Goal: Task Accomplishment & Management: Complete application form

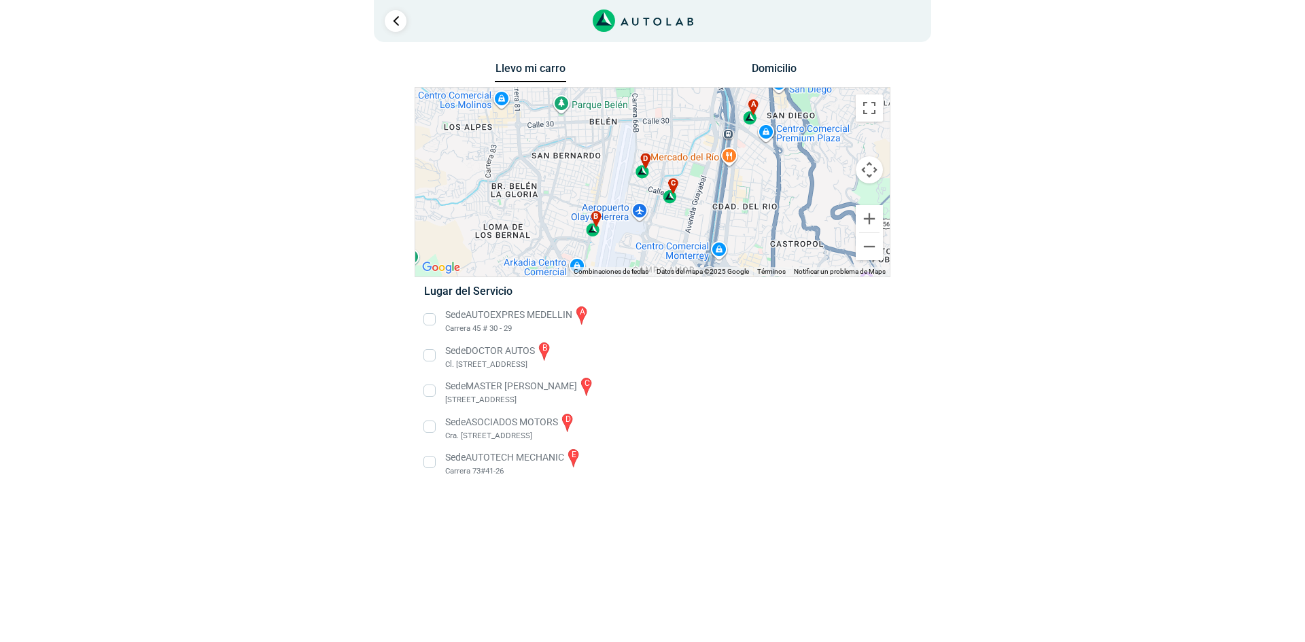
drag, startPoint x: 675, startPoint y: 188, endPoint x: 777, endPoint y: 171, distance: 103.9
click at [777, 171] on div "a b c d e" at bounding box center [652, 182] width 474 height 189
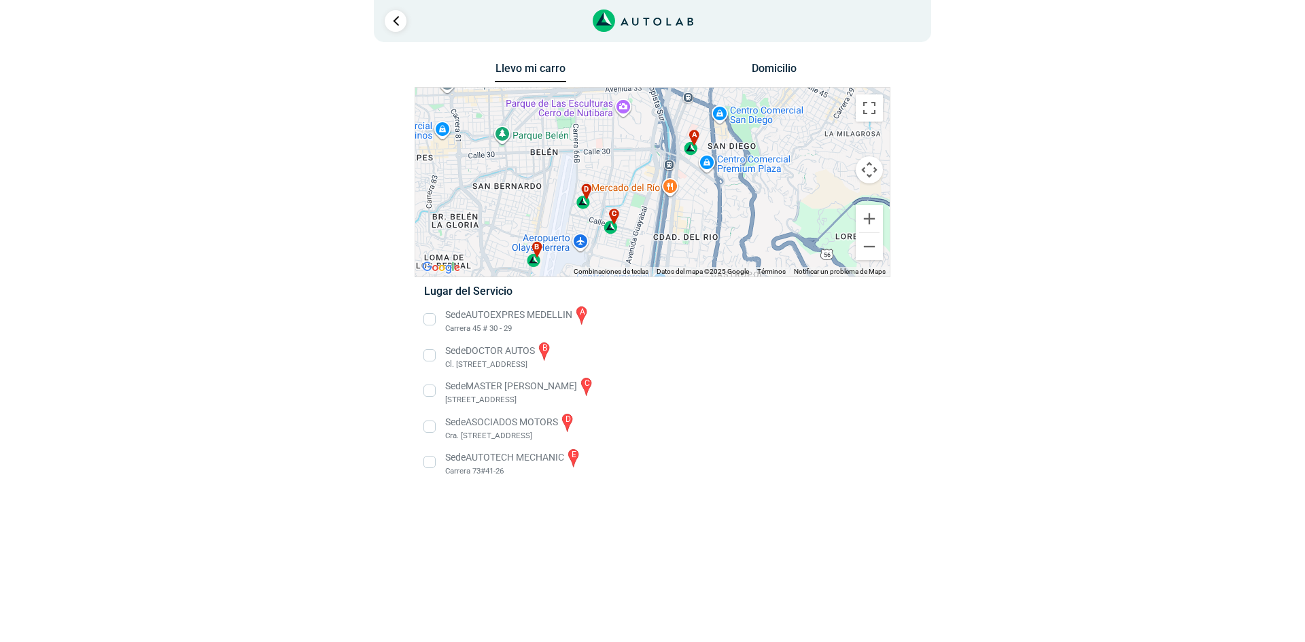
drag, startPoint x: 760, startPoint y: 173, endPoint x: 701, endPoint y: 206, distance: 68.4
click at [701, 206] on div "a b c d e" at bounding box center [652, 182] width 474 height 189
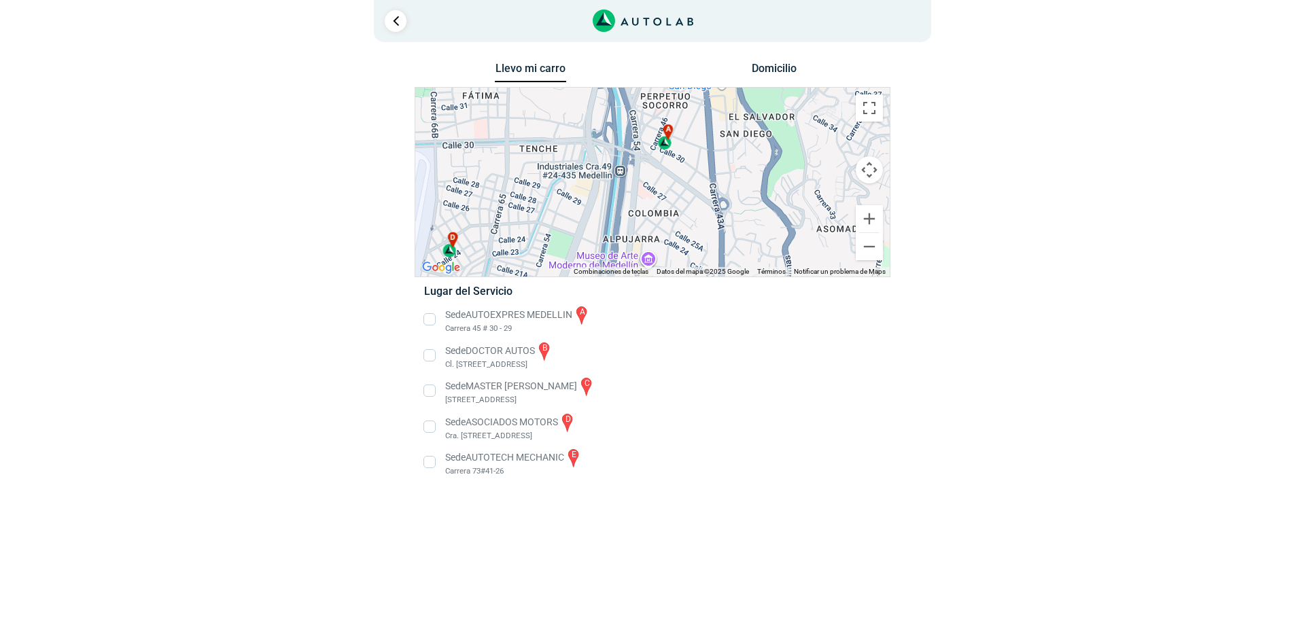
drag, startPoint x: 732, startPoint y: 194, endPoint x: 746, endPoint y: 231, distance: 40.0
click at [746, 231] on div "a b c d e" at bounding box center [652, 182] width 474 height 189
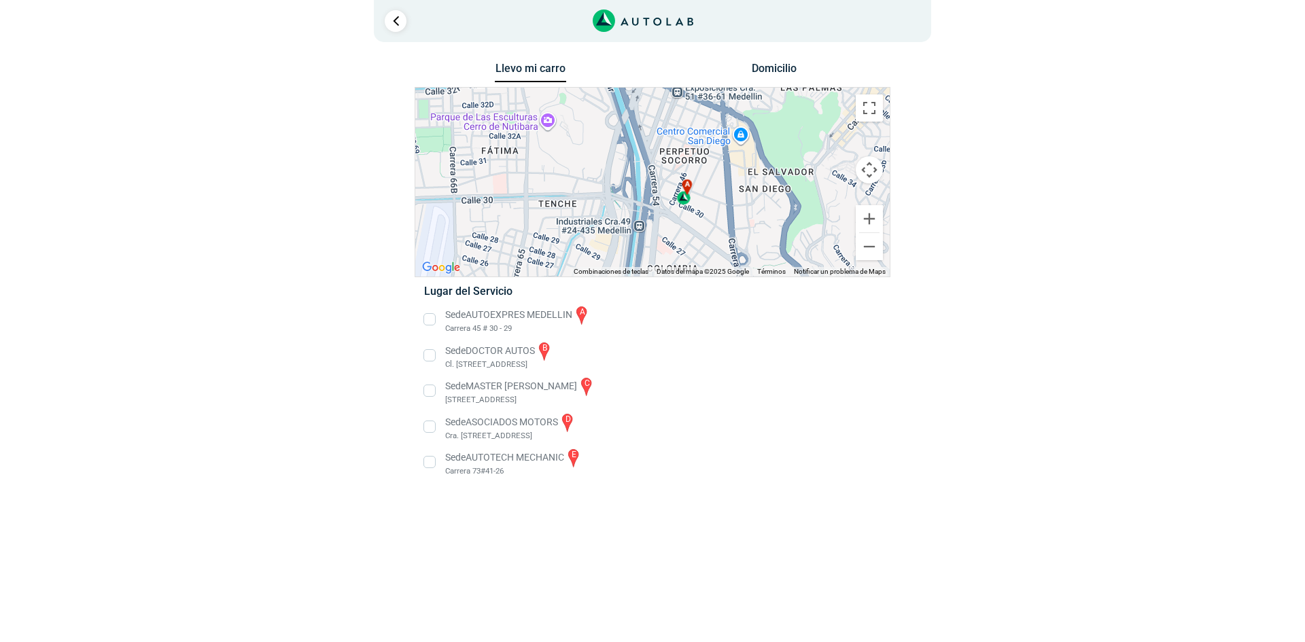
drag, startPoint x: 715, startPoint y: 154, endPoint x: 738, endPoint y: 216, distance: 66.7
click at [738, 216] on div "a b c d e" at bounding box center [652, 182] width 474 height 189
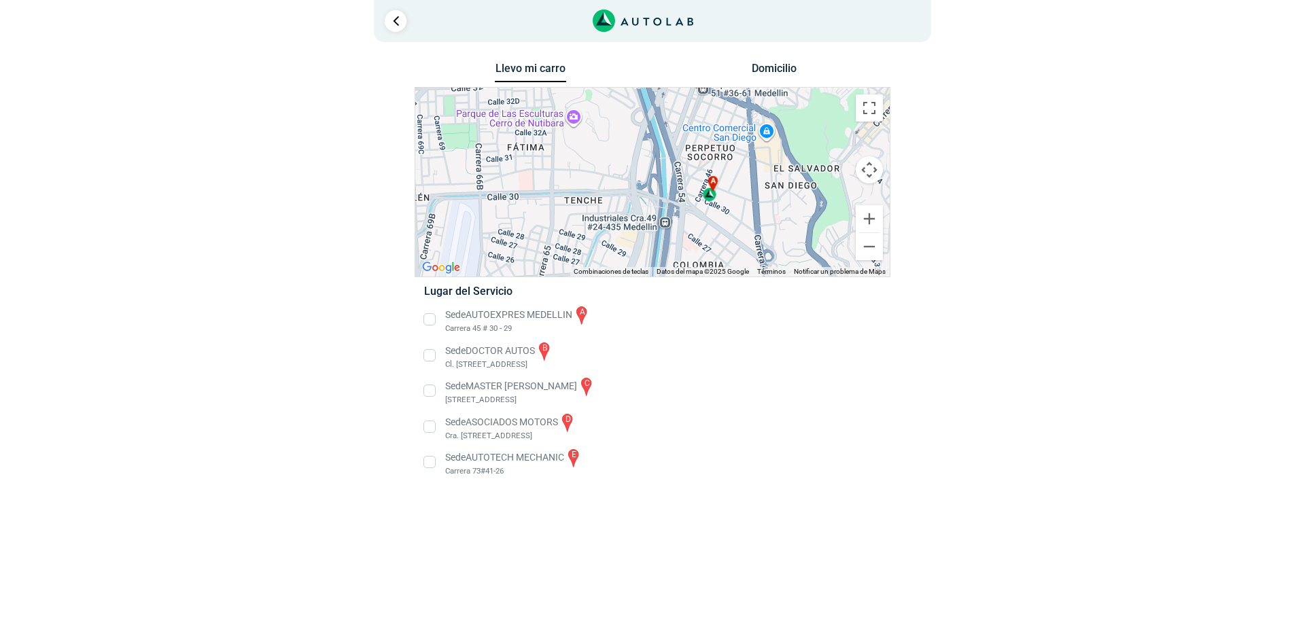
drag, startPoint x: 715, startPoint y: 166, endPoint x: 738, endPoint y: 171, distance: 23.7
click at [739, 169] on div "a b c d e" at bounding box center [652, 182] width 474 height 189
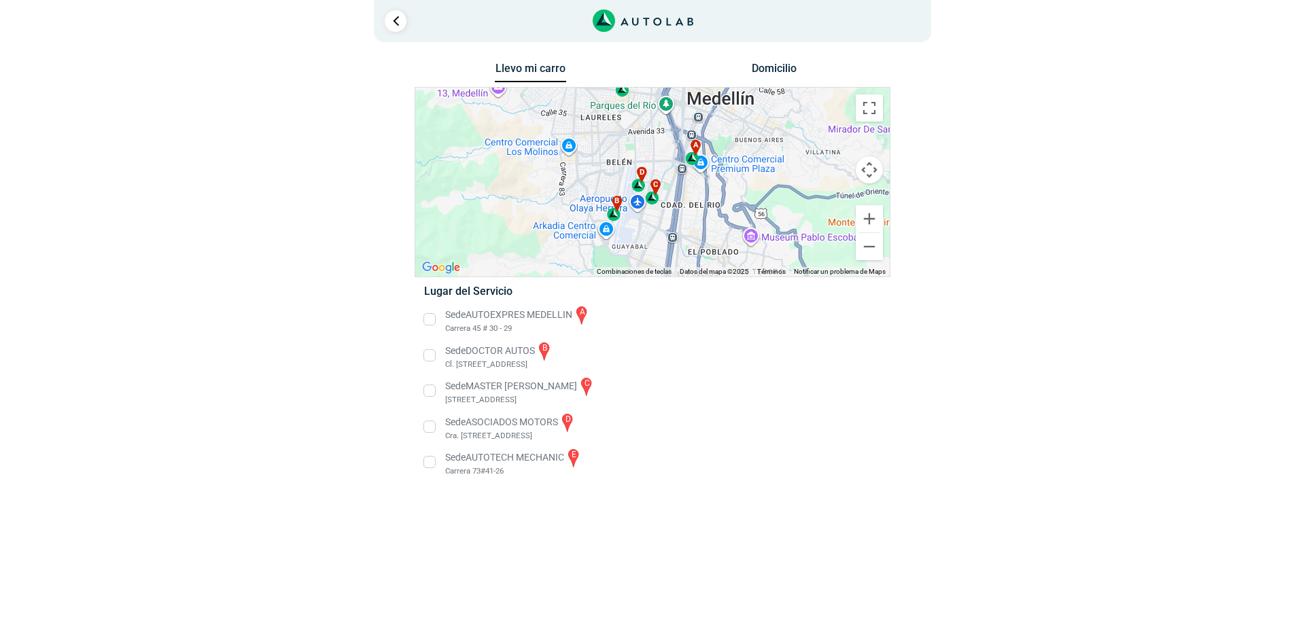
drag, startPoint x: 710, startPoint y: 240, endPoint x: 711, endPoint y: 198, distance: 42.1
click at [711, 198] on div "a b c d e" at bounding box center [652, 182] width 474 height 189
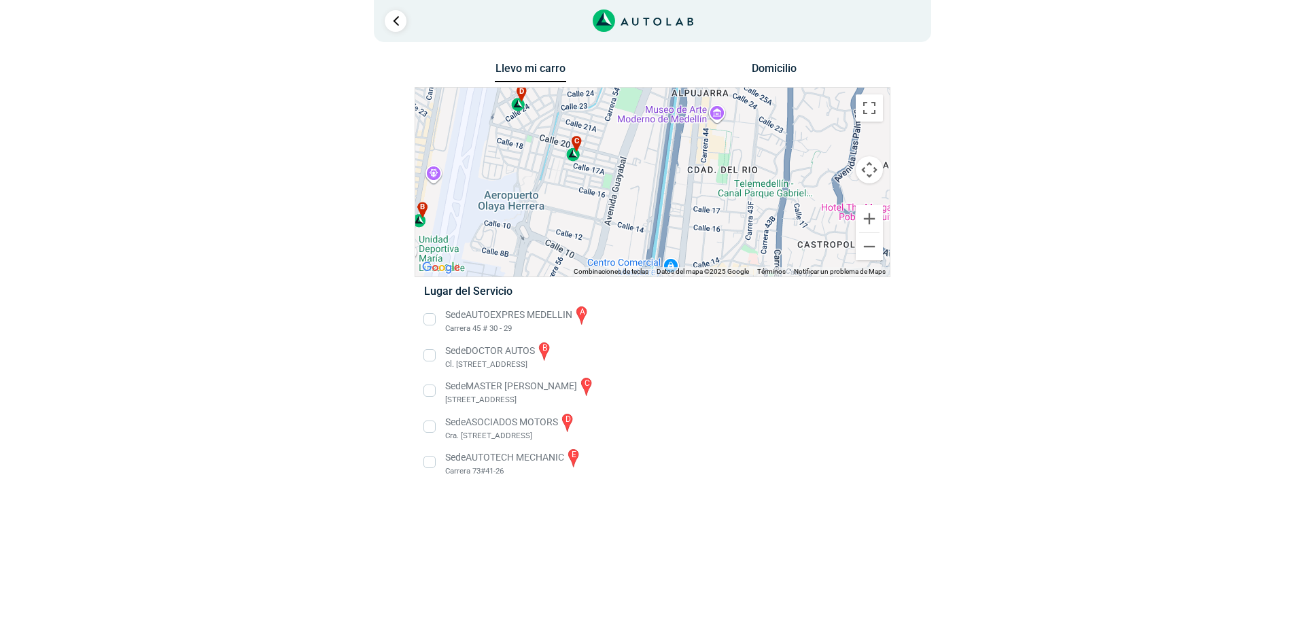
drag, startPoint x: 562, startPoint y: 197, endPoint x: 605, endPoint y: 211, distance: 45.8
click at [605, 211] on div "a b c d e" at bounding box center [652, 182] width 474 height 189
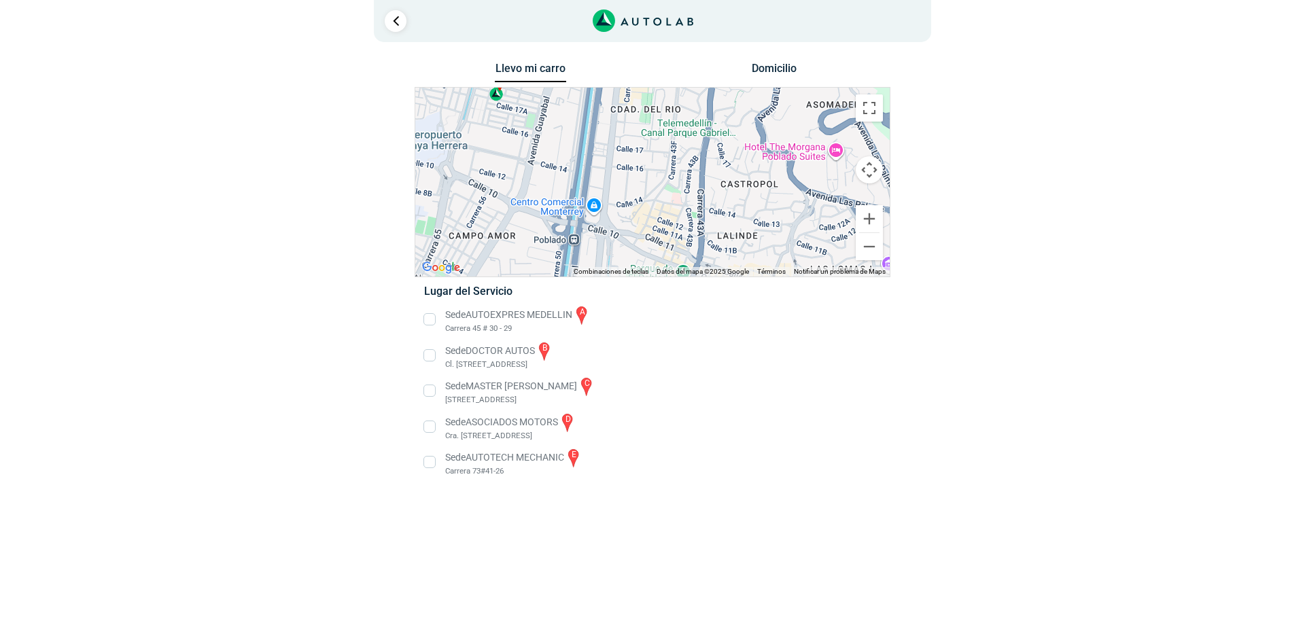
drag, startPoint x: 748, startPoint y: 207, endPoint x: 662, endPoint y: 138, distance: 110.7
click at [662, 138] on div "a b c d e" at bounding box center [652, 182] width 474 height 189
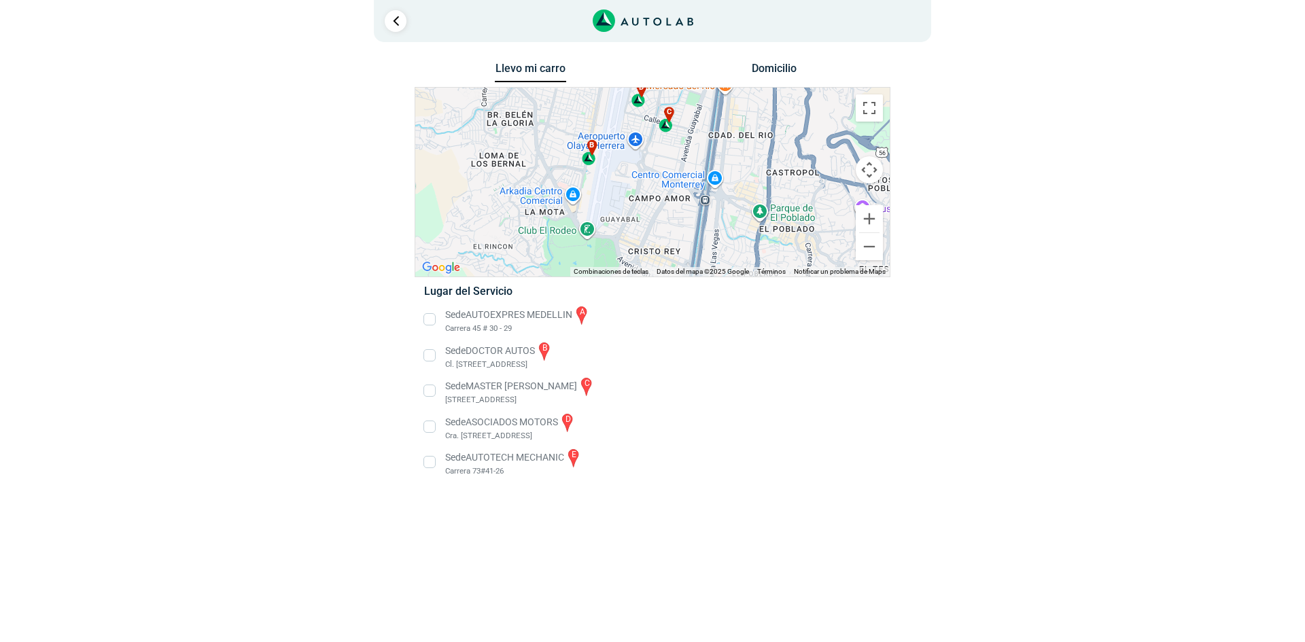
drag, startPoint x: 592, startPoint y: 171, endPoint x: 605, endPoint y: 216, distance: 47.5
click at [605, 216] on div "a b c d e" at bounding box center [652, 182] width 474 height 189
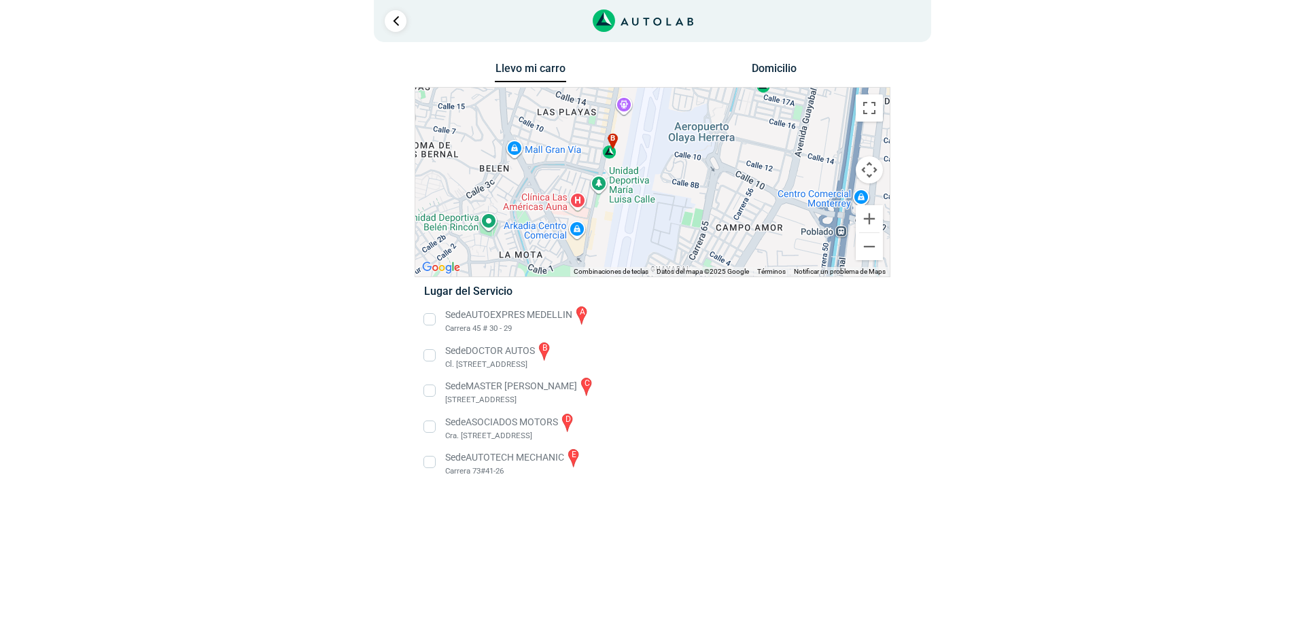
drag, startPoint x: 611, startPoint y: 189, endPoint x: 446, endPoint y: 256, distance: 177.7
click at [444, 258] on div "a b c d e" at bounding box center [652, 182] width 474 height 189
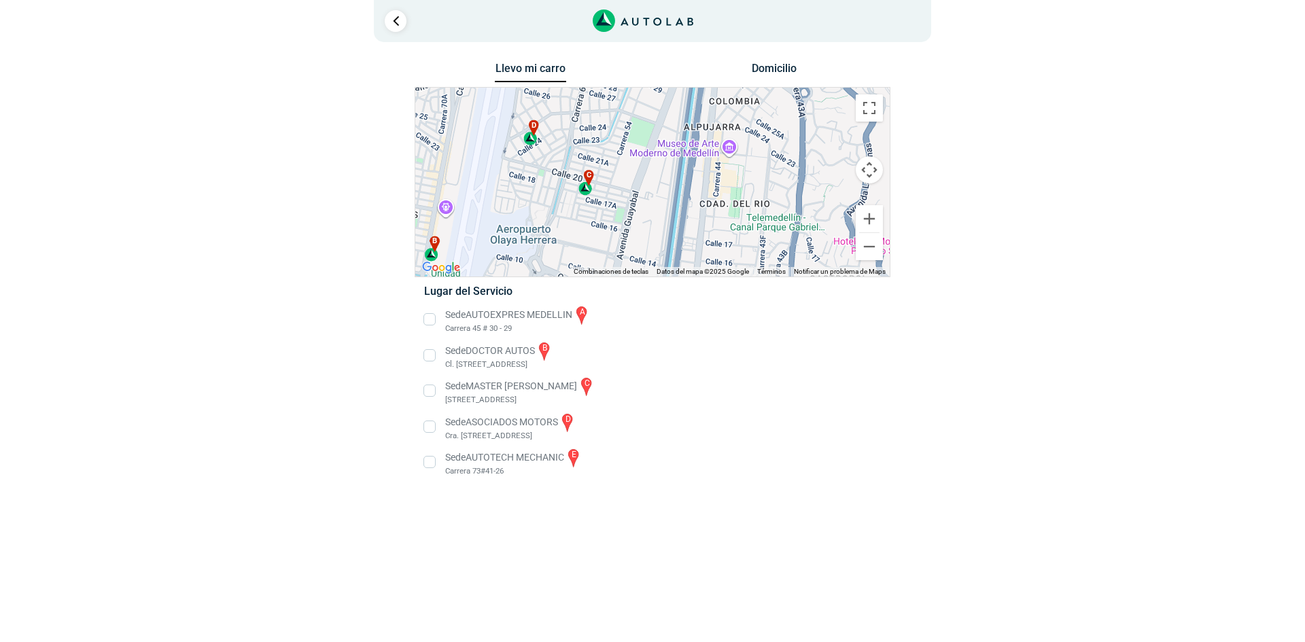
drag, startPoint x: 571, startPoint y: 174, endPoint x: 615, endPoint y: 213, distance: 58.8
click at [595, 240] on div "a b c d e" at bounding box center [652, 182] width 474 height 189
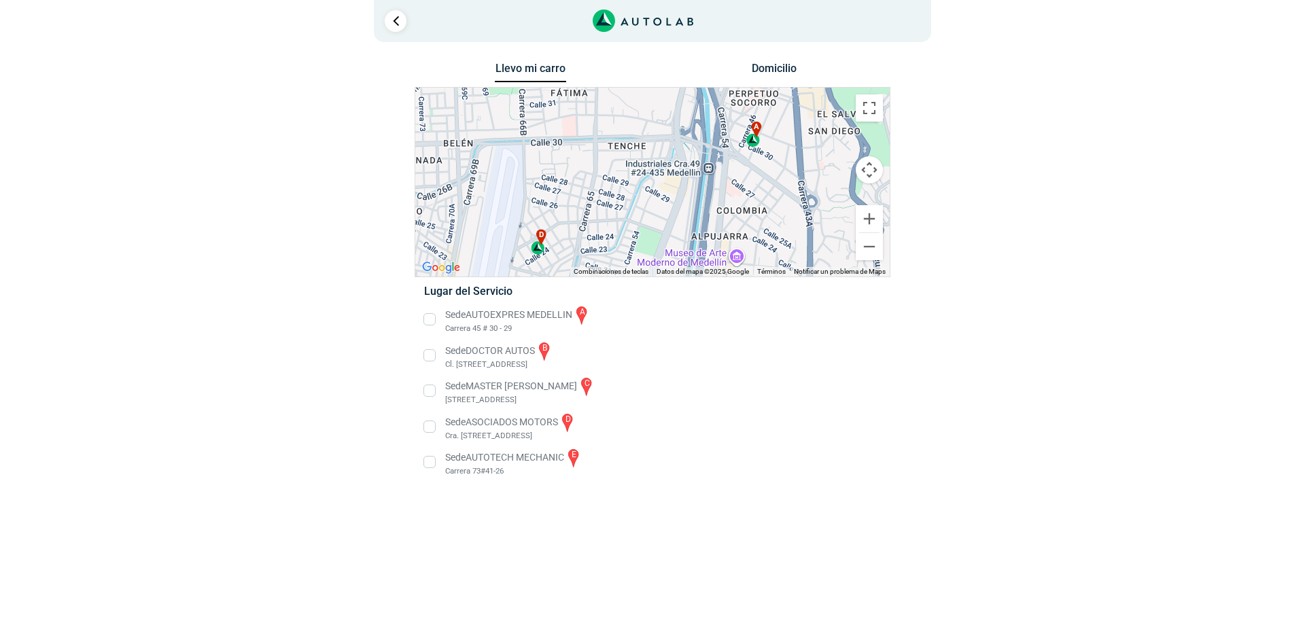
drag, startPoint x: 637, startPoint y: 157, endPoint x: 641, endPoint y: 265, distance: 108.1
click at [642, 275] on div "a b c d e Combinaciones de teclas Datos del mapa Datos del mapa ©2025 Google Da…" at bounding box center [652, 182] width 474 height 189
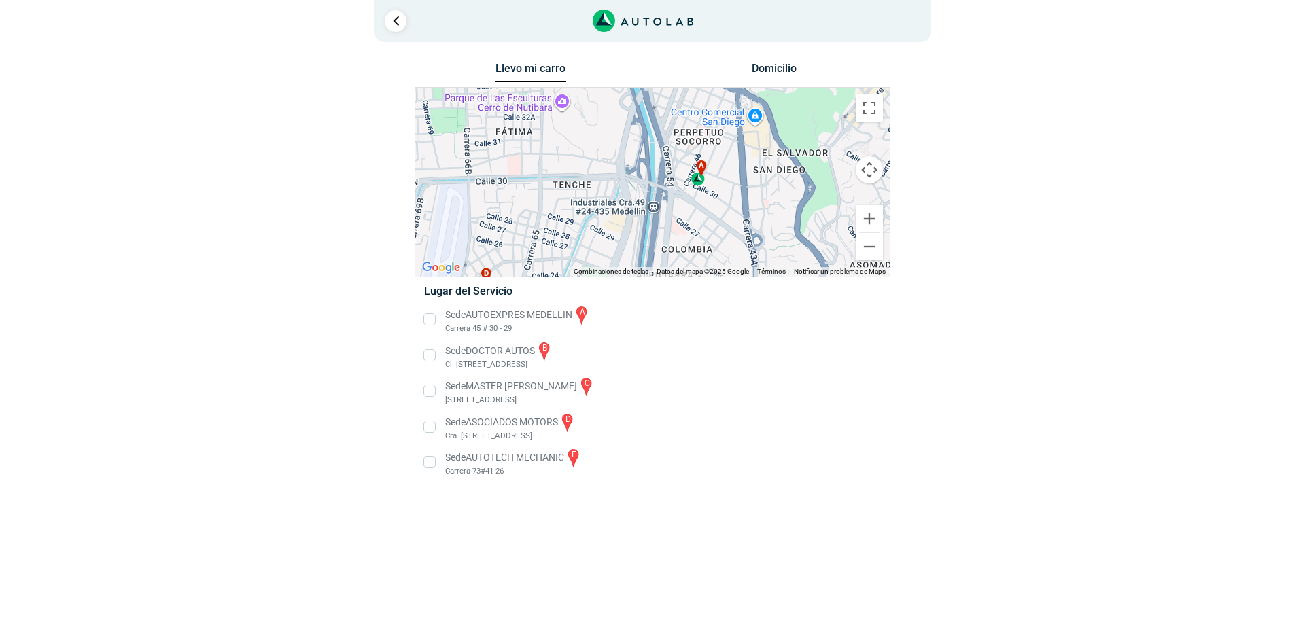
drag, startPoint x: 704, startPoint y: 207, endPoint x: 656, endPoint y: 217, distance: 49.5
click at [656, 218] on div "a b c d e" at bounding box center [652, 182] width 474 height 189
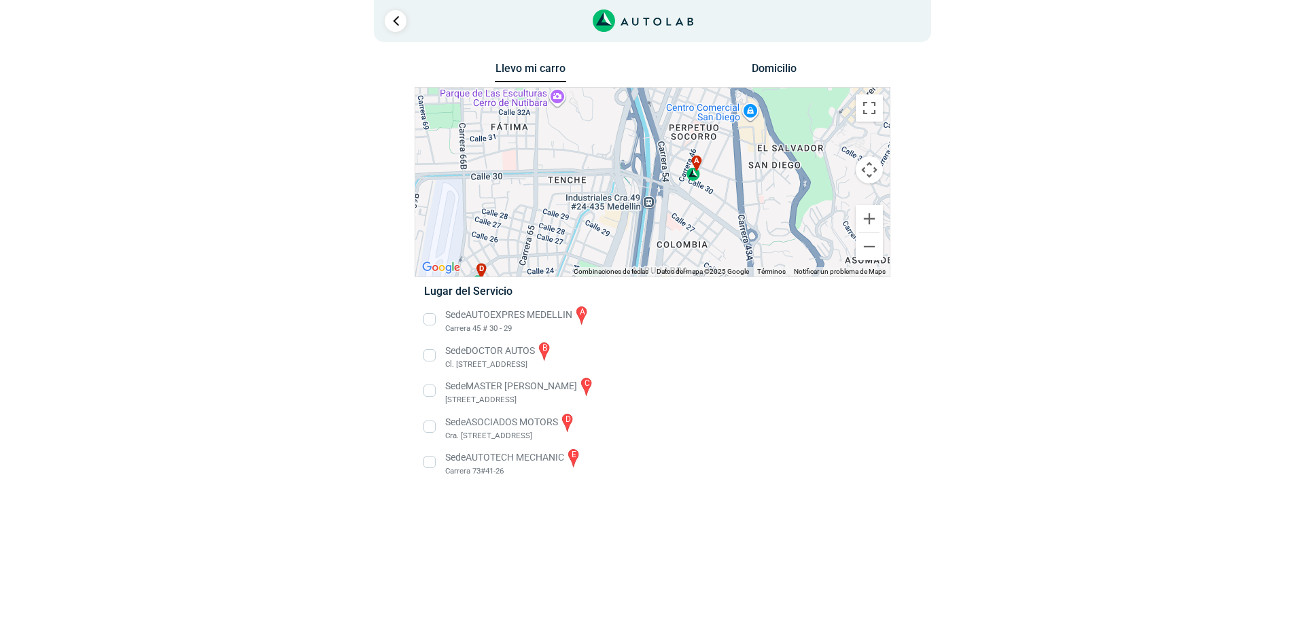
click at [693, 180] on div "a" at bounding box center [694, 169] width 16 height 26
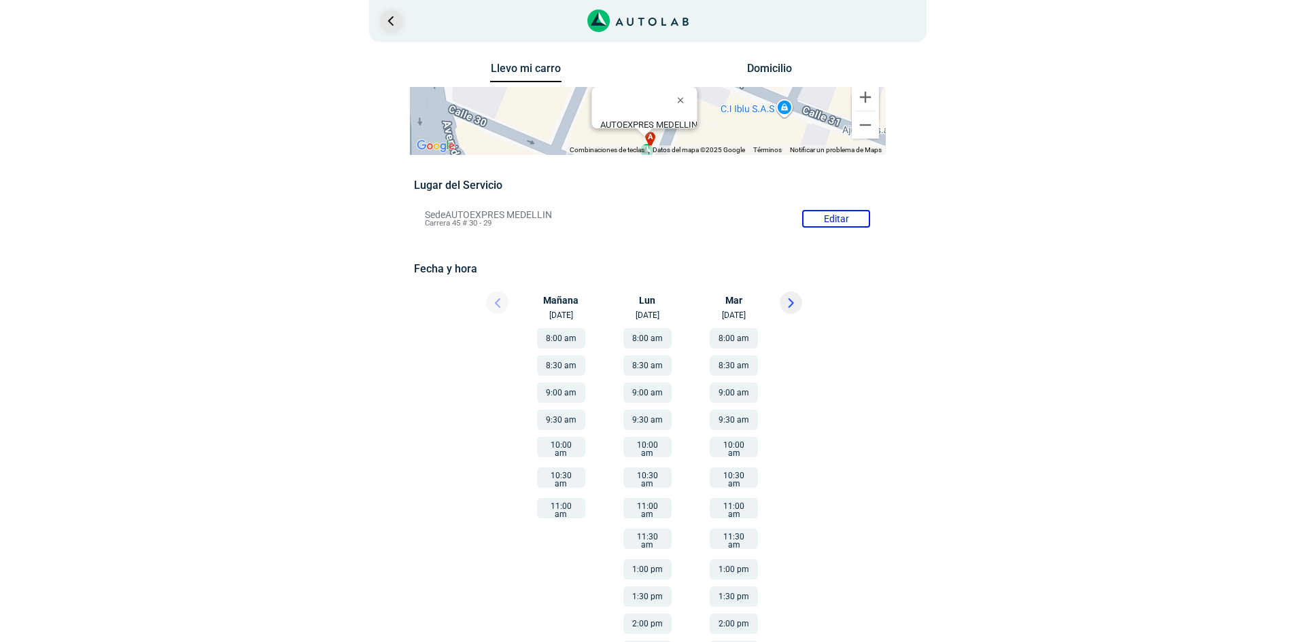
click at [389, 22] on link "Ir al paso anterior" at bounding box center [391, 21] width 22 height 22
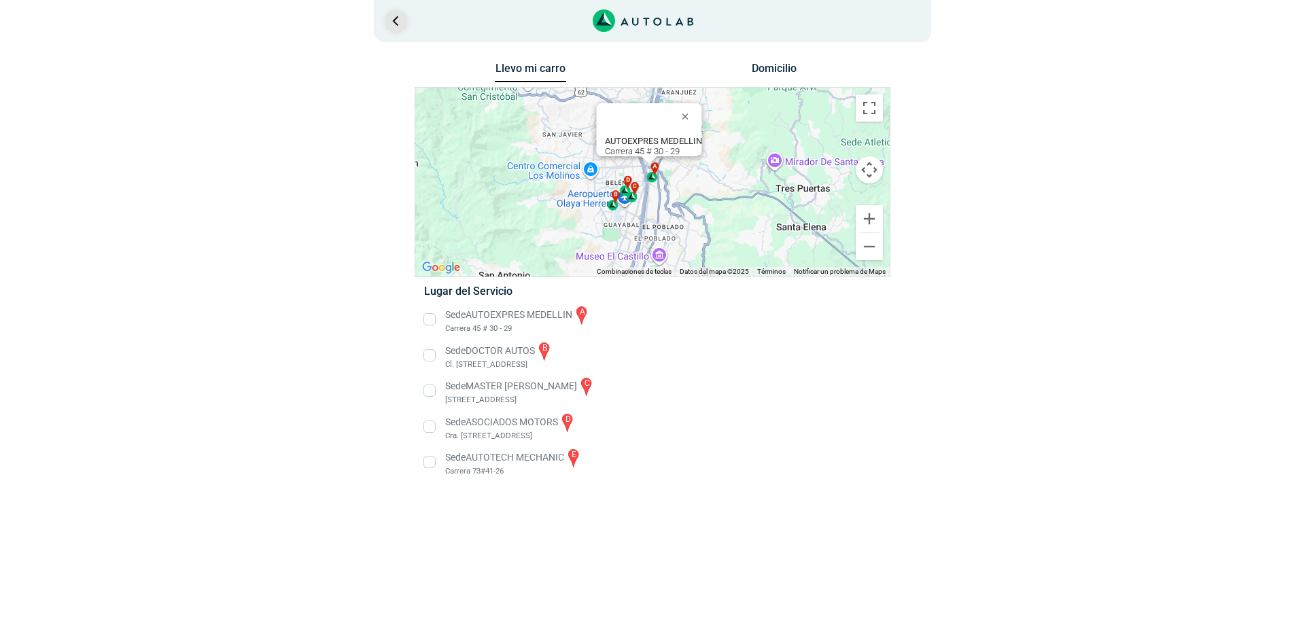
click at [391, 24] on link "Ir al paso anterior" at bounding box center [396, 21] width 22 height 22
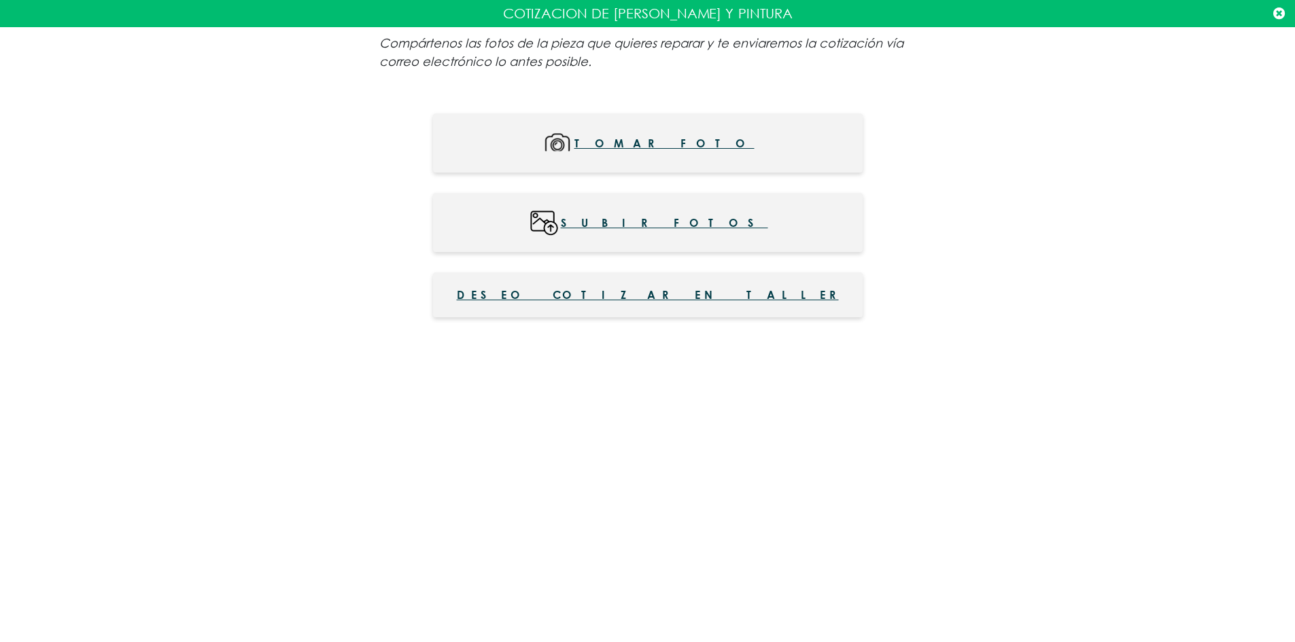
click at [662, 212] on span "Subir fotos" at bounding box center [664, 222] width 207 height 31
click at [671, 205] on button "Subir fotos" at bounding box center [647, 222] width 429 height 59
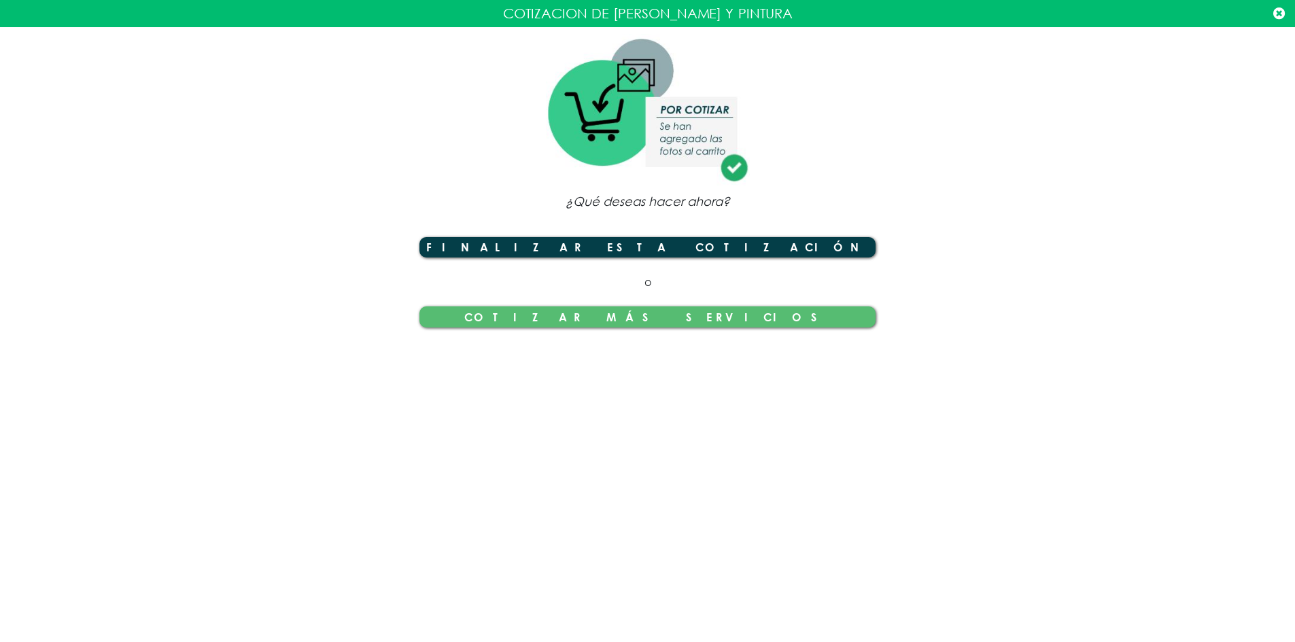
click at [698, 246] on button "Finalizar esta cotización" at bounding box center [647, 247] width 457 height 20
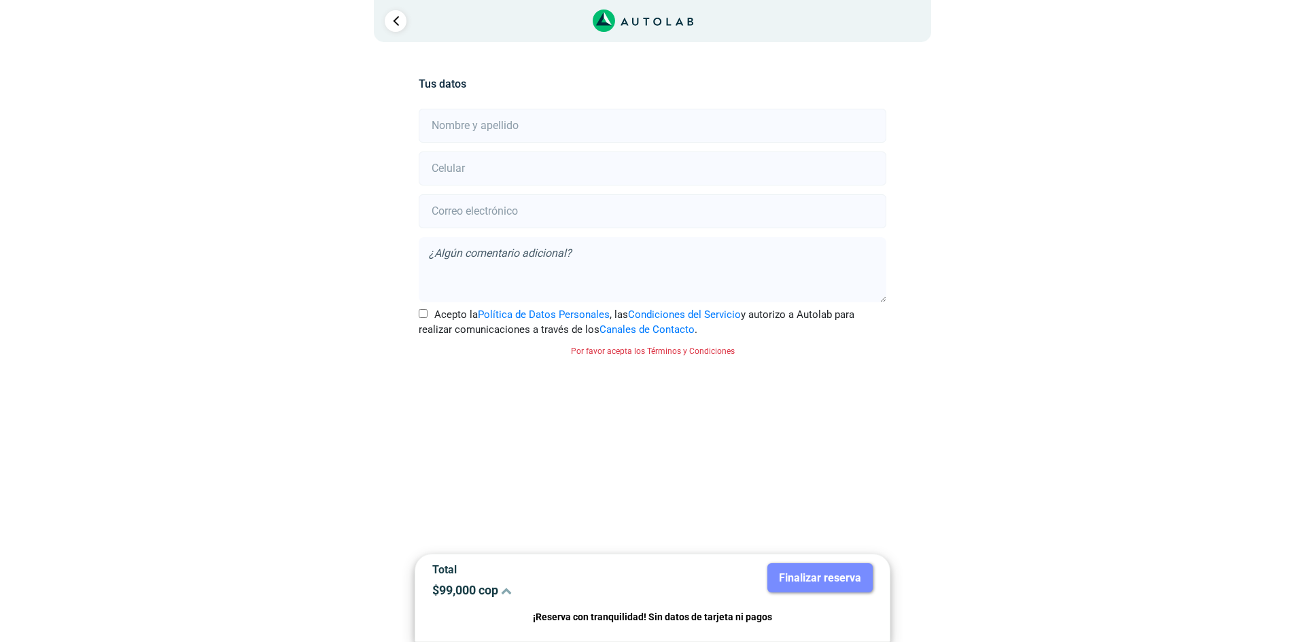
click at [596, 113] on input "text" at bounding box center [652, 126] width 467 height 34
drag, startPoint x: 567, startPoint y: 179, endPoint x: 608, endPoint y: 121, distance: 71.7
click at [567, 178] on input "number" at bounding box center [652, 169] width 467 height 34
click at [610, 119] on input "[PERSON_NAME]" at bounding box center [652, 126] width 467 height 34
type input "[PERSON_NAME]"
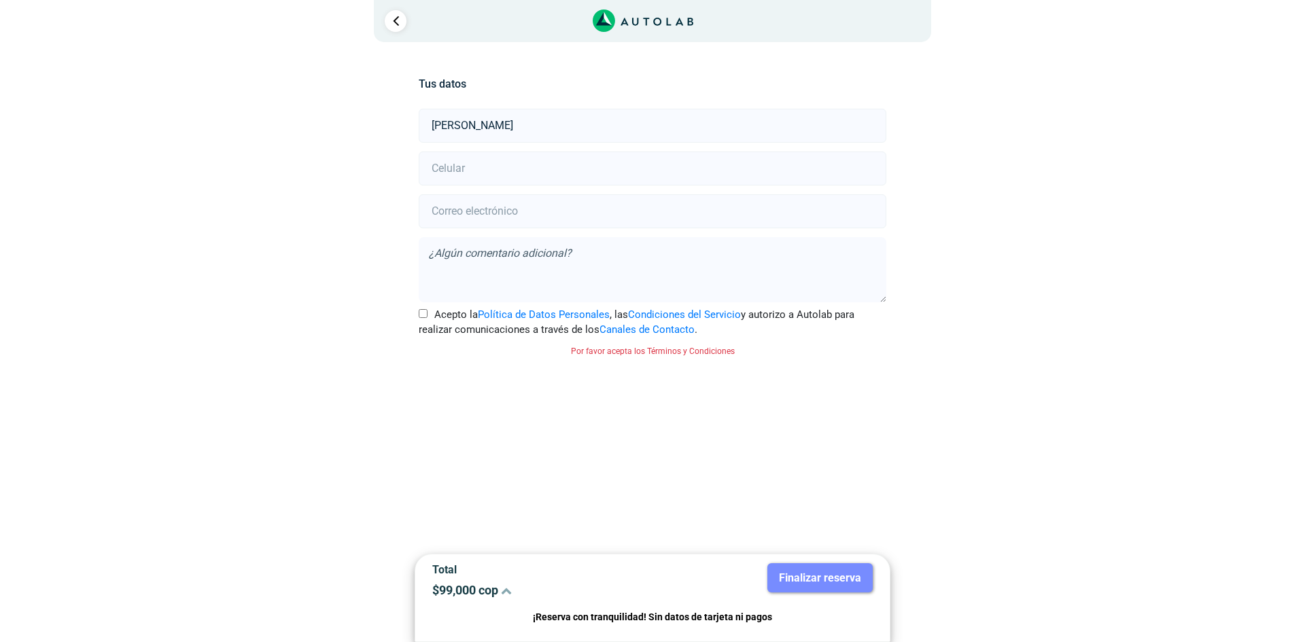
click at [620, 158] on input "number" at bounding box center [652, 169] width 467 height 34
type input "3188417190"
click at [601, 199] on input "email" at bounding box center [652, 211] width 467 height 34
type input "[EMAIL_ADDRESS][DOMAIN_NAME]"
click at [599, 250] on textarea at bounding box center [652, 269] width 467 height 65
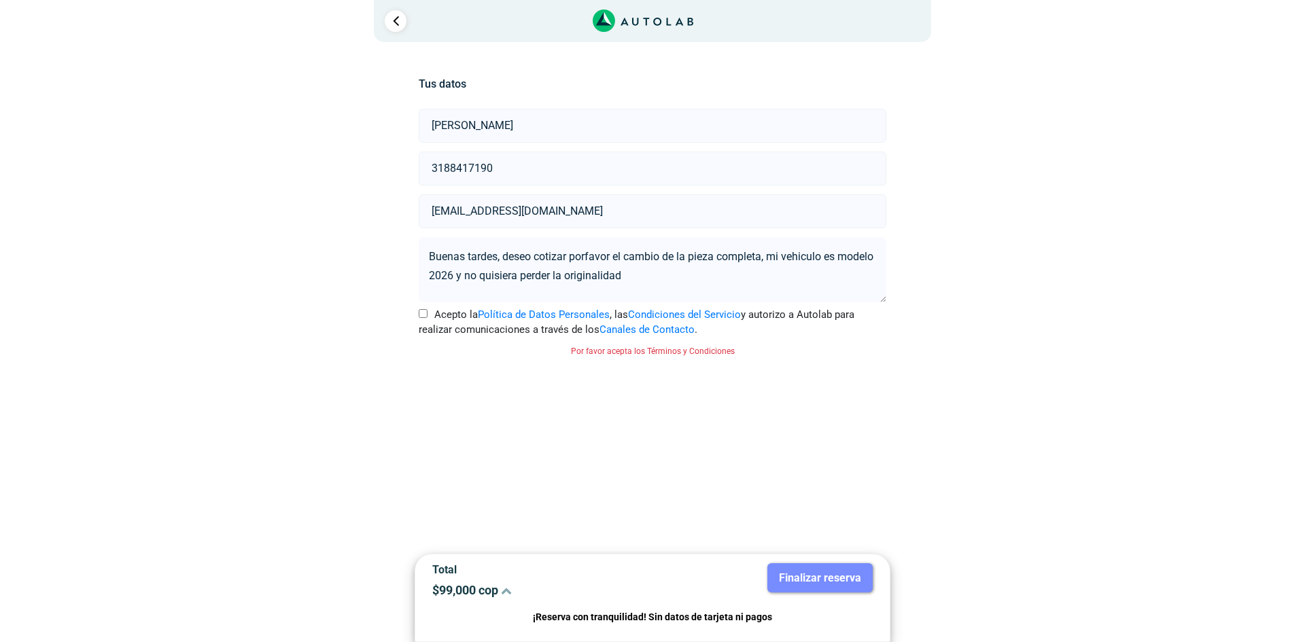
type textarea "Buenas tardes, deseo cotizar porfavor el cambio de la pieza completa, mi vehicu…"
click at [421, 314] on input "Acepto la Política de Datos Personales , las Condiciones del Servicio y autoriz…" at bounding box center [423, 313] width 9 height 9
checkbox input "true"
click at [975, 436] on html "× ¡Reserva tranquilo! Sin datos de tarjeta ni pagos Aquí puedes ver tus servici…" at bounding box center [652, 218] width 1305 height 436
drag, startPoint x: 735, startPoint y: 620, endPoint x: 793, endPoint y: 612, distance: 58.3
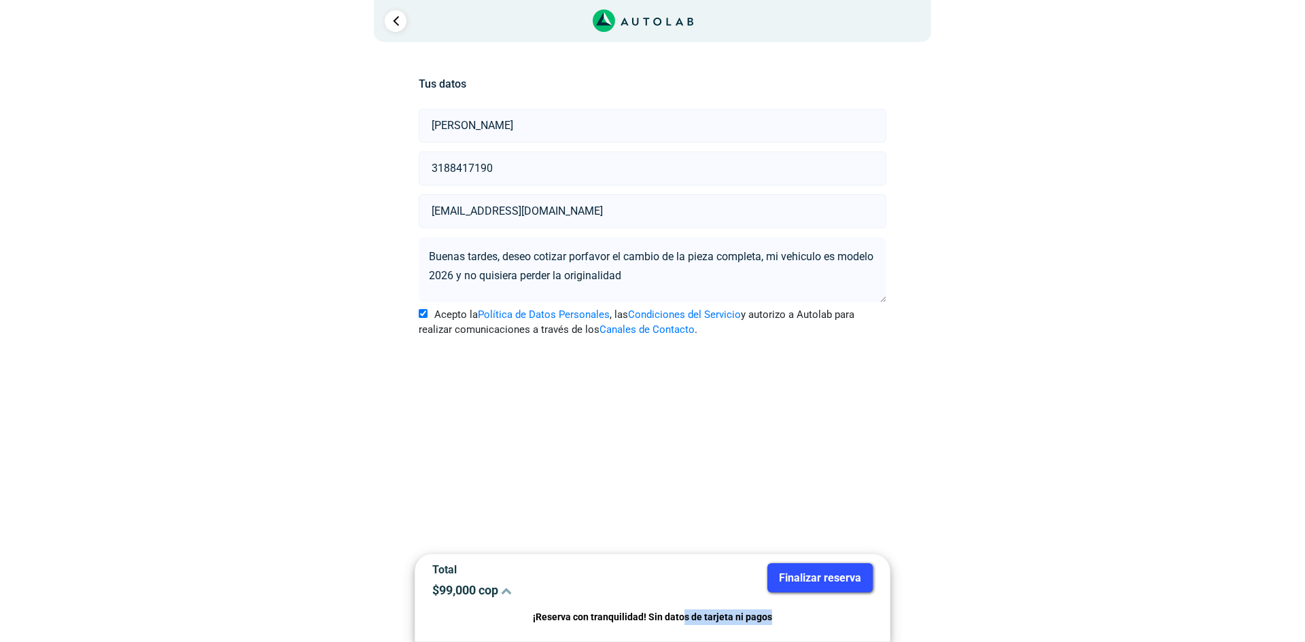
click at [780, 614] on div "Total $ 99,000 cop Finalizar reserva ¡Reserva con tranquilidad! Sin datos de ta…" at bounding box center [653, 598] width 476 height 88
click at [915, 436] on html "× ¡Reserva tranquilo! Sin datos de tarjeta ni pagos Aquí puedes ver tus servici…" at bounding box center [652, 218] width 1305 height 436
click at [505, 588] on icon at bounding box center [506, 590] width 11 height 11
